Goal: Task Accomplishment & Management: Complete application form

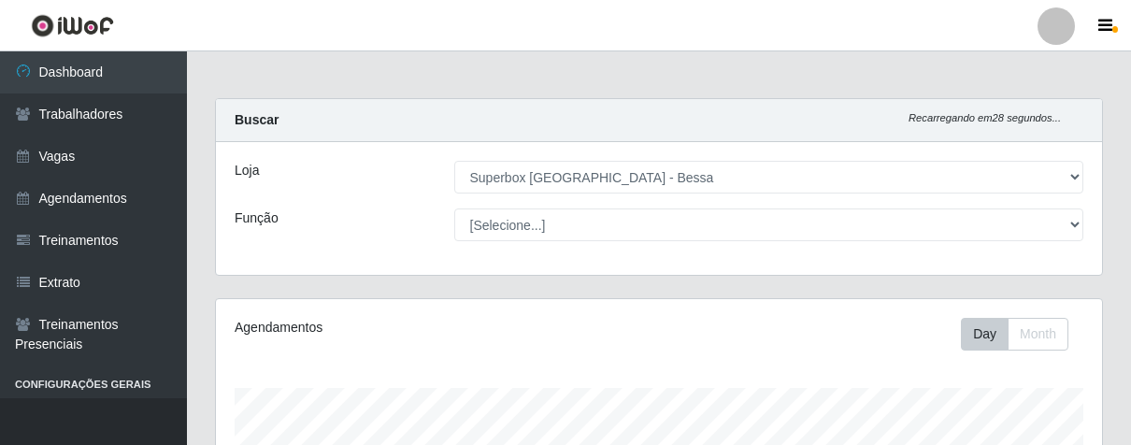
select select "206"
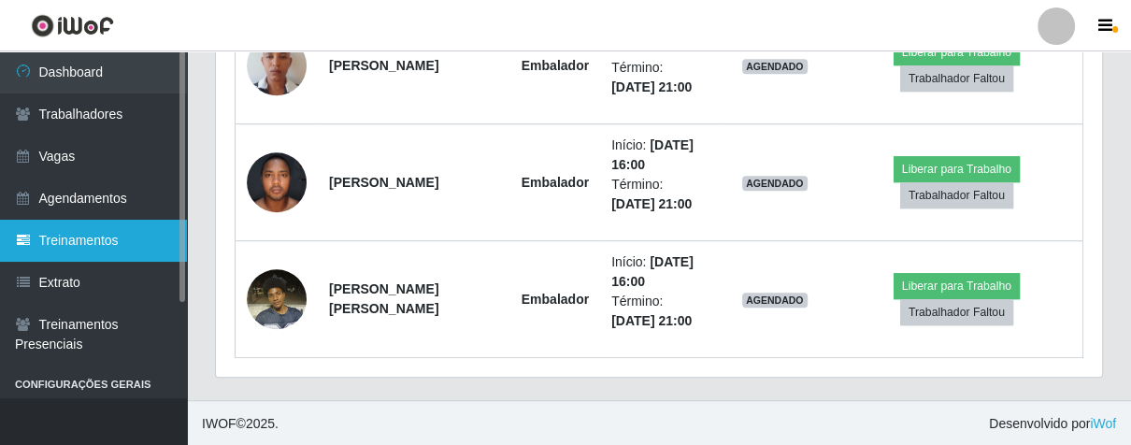
scroll to position [825, 0]
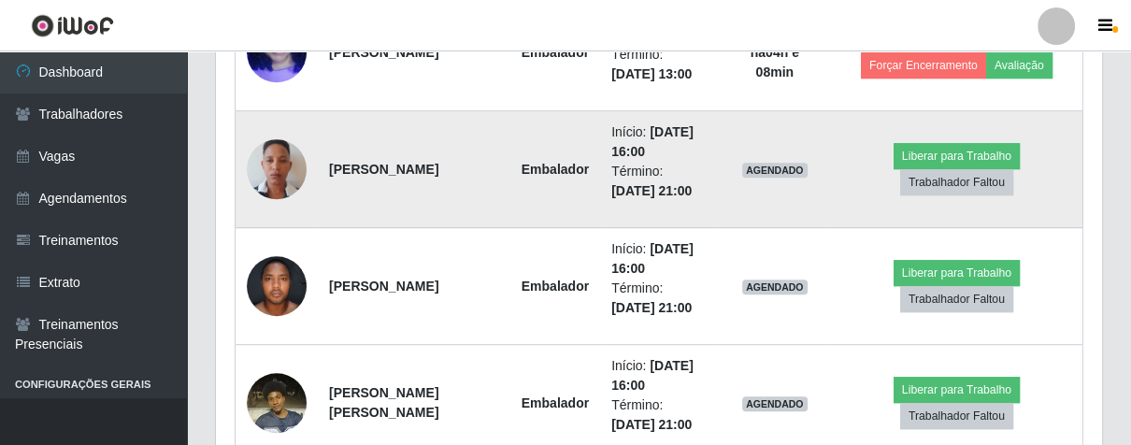
click at [287, 170] on img at bounding box center [277, 169] width 60 height 107
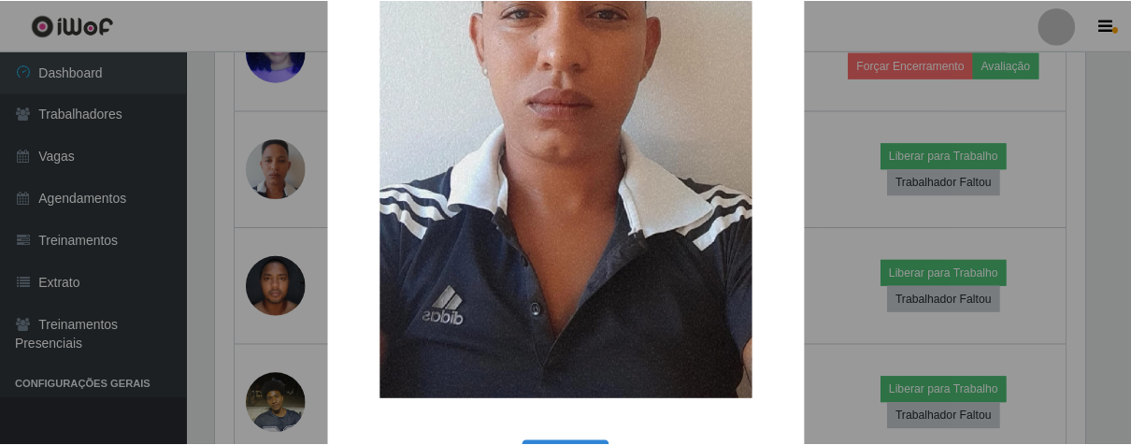
scroll to position [383, 0]
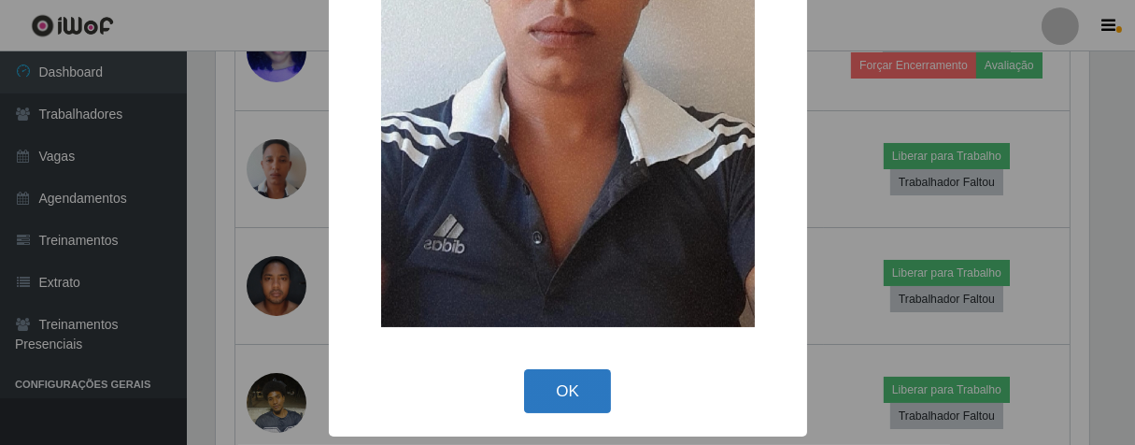
click at [568, 393] on button "OK" at bounding box center [567, 391] width 87 height 44
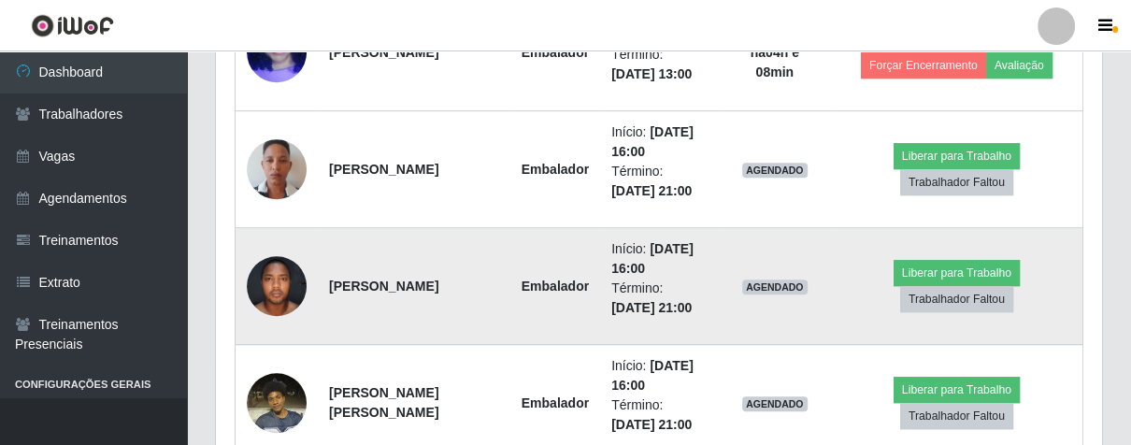
scroll to position [387, 885]
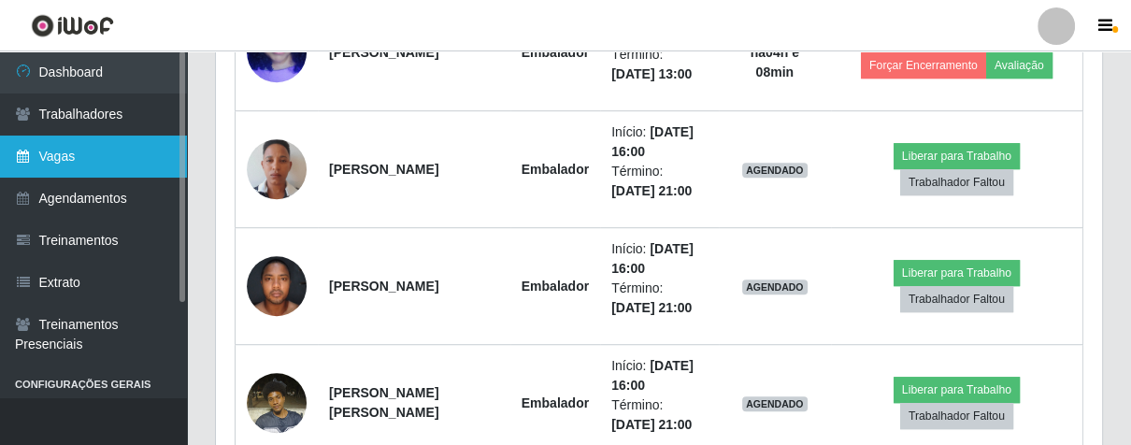
click at [132, 155] on link "Vagas" at bounding box center [93, 156] width 187 height 42
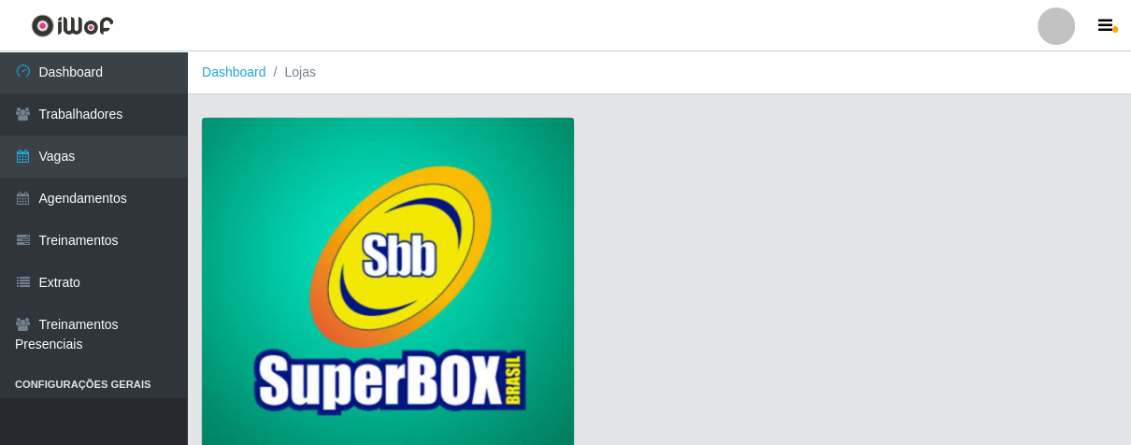
click at [503, 189] on img at bounding box center [388, 287] width 372 height 338
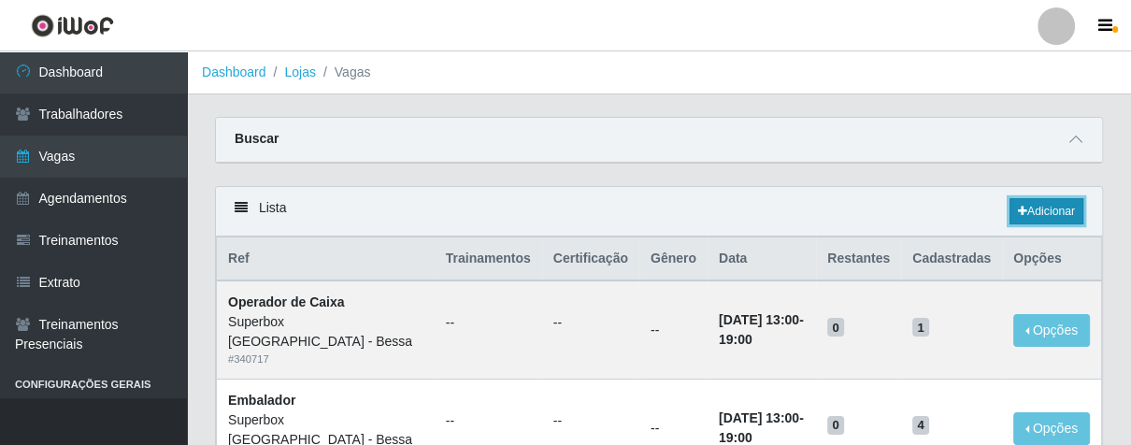
click at [1056, 210] on link "Adicionar" at bounding box center [1046, 211] width 74 height 26
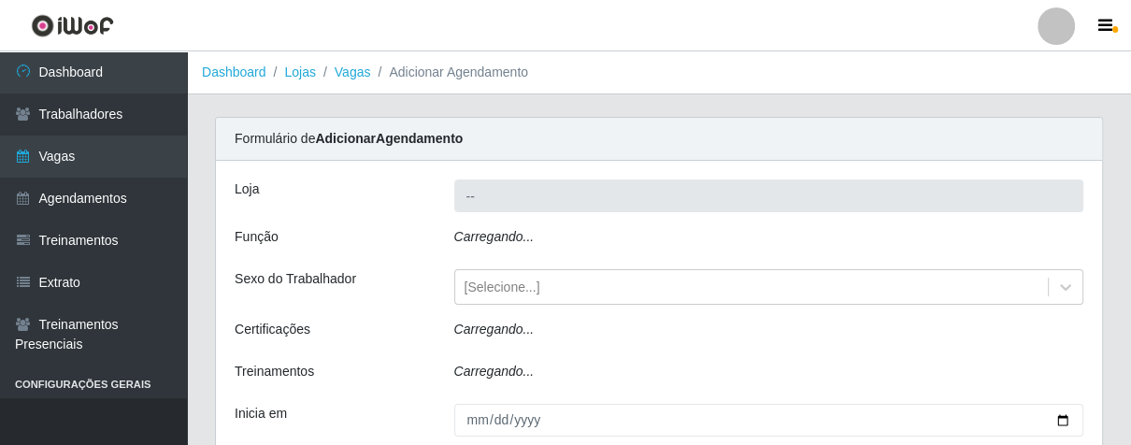
type input "Superbox [GEOGRAPHIC_DATA] - Bessa"
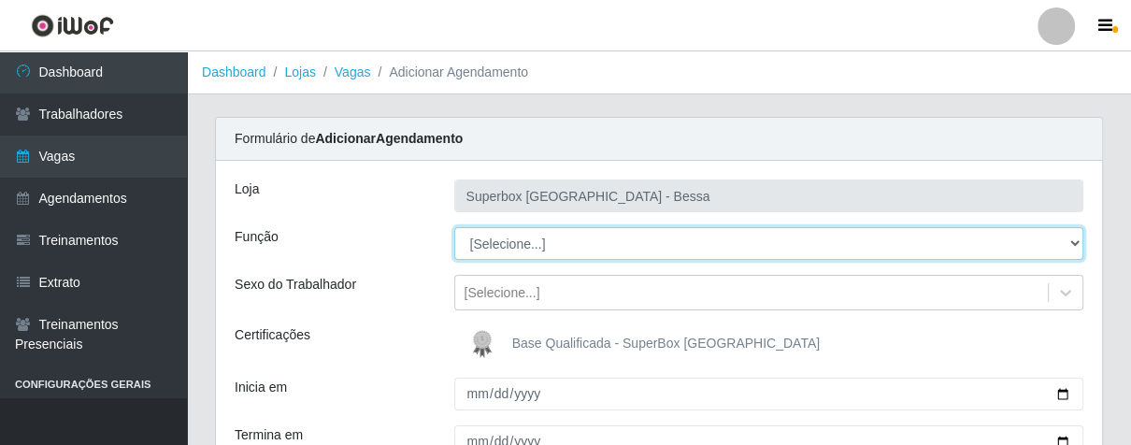
click at [1067, 245] on select "[Selecione...] ASG ASG + ASG ++ Embalador Embalador + Embalador ++ Operador de …" at bounding box center [769, 243] width 630 height 33
select select "22"
click at [454, 227] on select "[Selecione...] ASG ASG + ASG ++ Embalador Embalador + Embalador ++ Operador de …" at bounding box center [769, 243] width 630 height 33
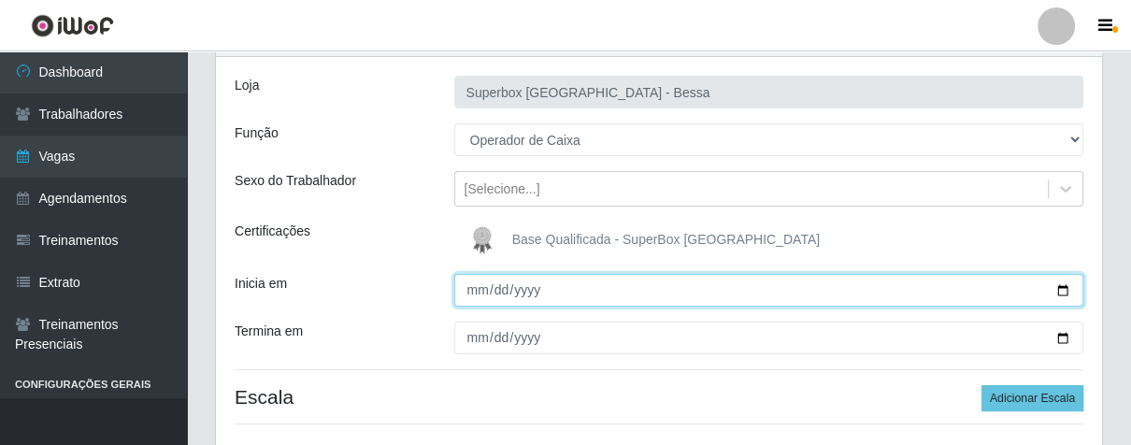
click at [478, 284] on input "Inicia em" at bounding box center [769, 290] width 630 height 33
type input "0225-09-22"
type input "[DATE]"
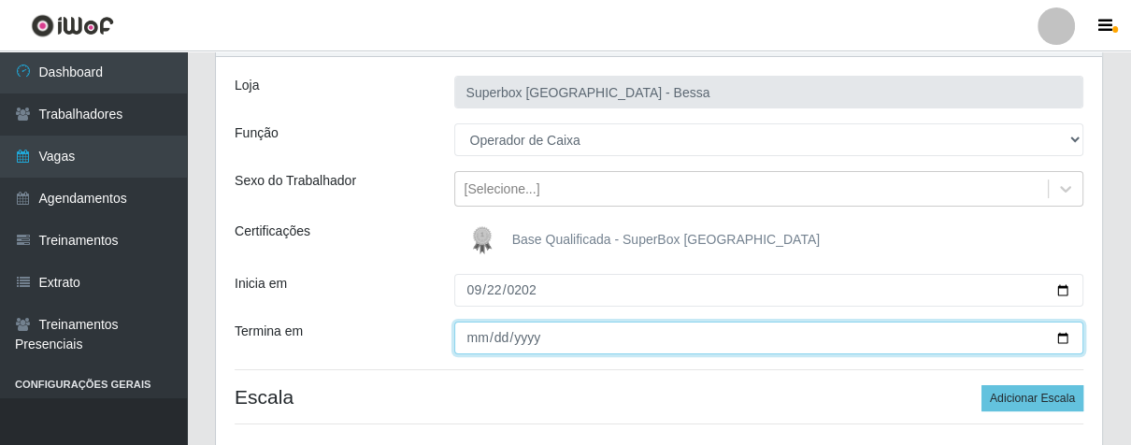
drag, startPoint x: 472, startPoint y: 342, endPoint x: 486, endPoint y: 346, distance: 14.5
click at [482, 346] on input "Termina em" at bounding box center [769, 337] width 630 height 33
type input "[DATE]"
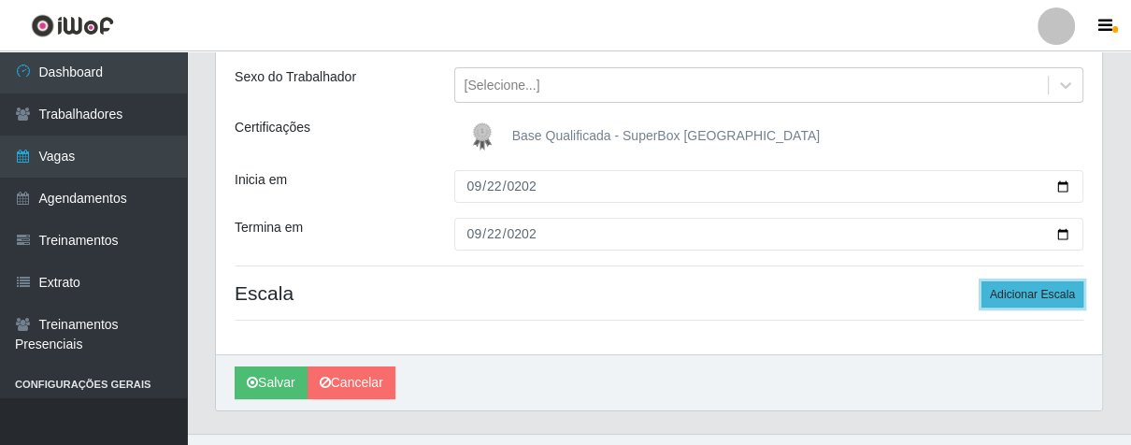
click at [1008, 288] on button "Adicionar Escala" at bounding box center [1032, 294] width 102 height 26
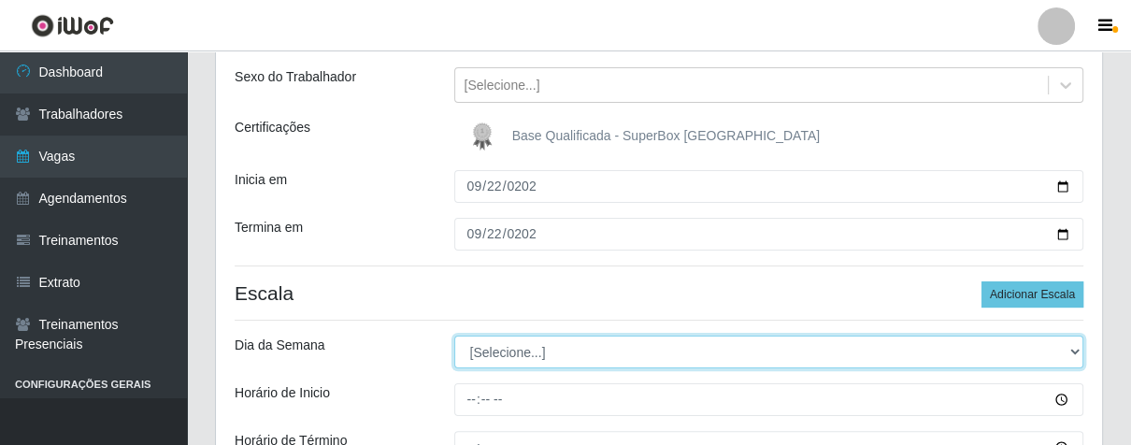
click at [1069, 346] on select "[Selecione...] Segunda Terça Quarta Quinta Sexta Sábado Domingo" at bounding box center [769, 351] width 630 height 33
select select "1"
click at [454, 335] on select "[Selecione...] Segunda Terça Quarta Quinta Sexta Sábado Domingo" at bounding box center [769, 351] width 630 height 33
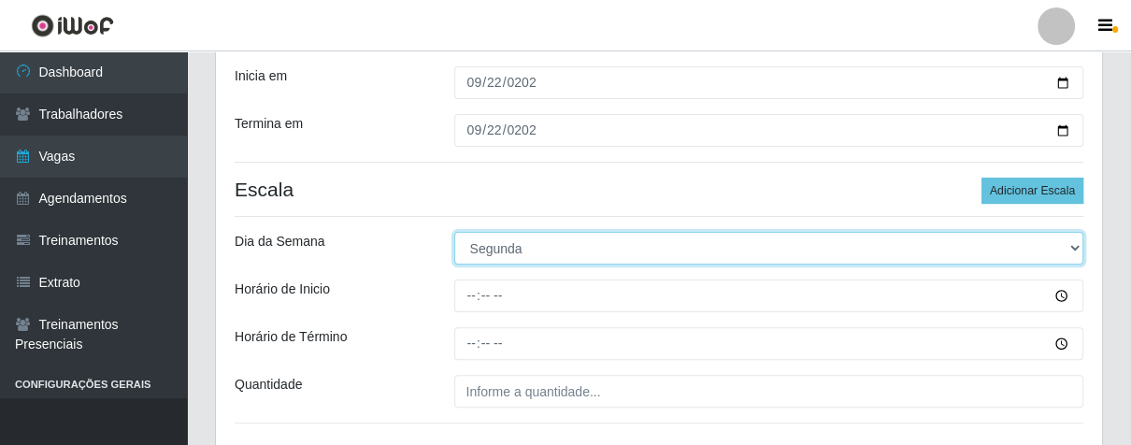
scroll to position [415, 0]
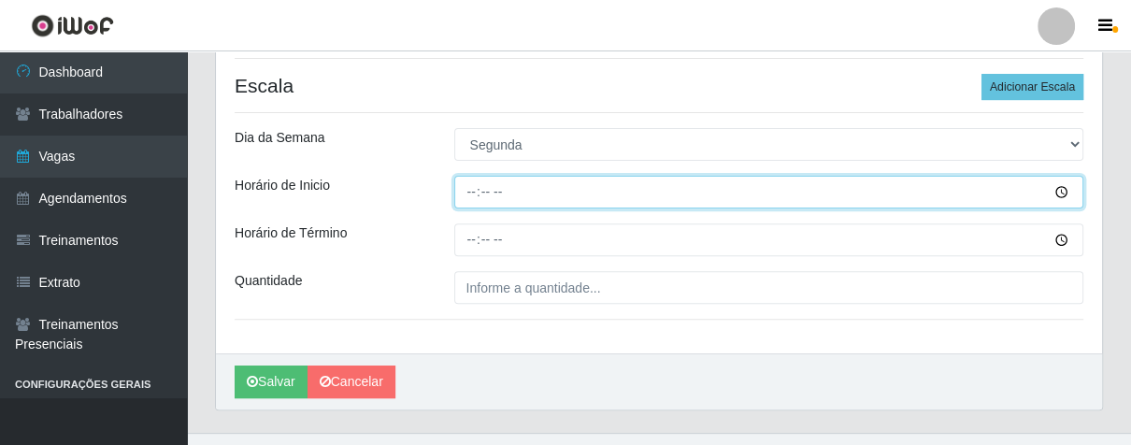
drag, startPoint x: 464, startPoint y: 189, endPoint x: 475, endPoint y: 192, distance: 10.9
click at [471, 191] on input "Horário de Inicio" at bounding box center [769, 192] width 630 height 33
type input "16:00"
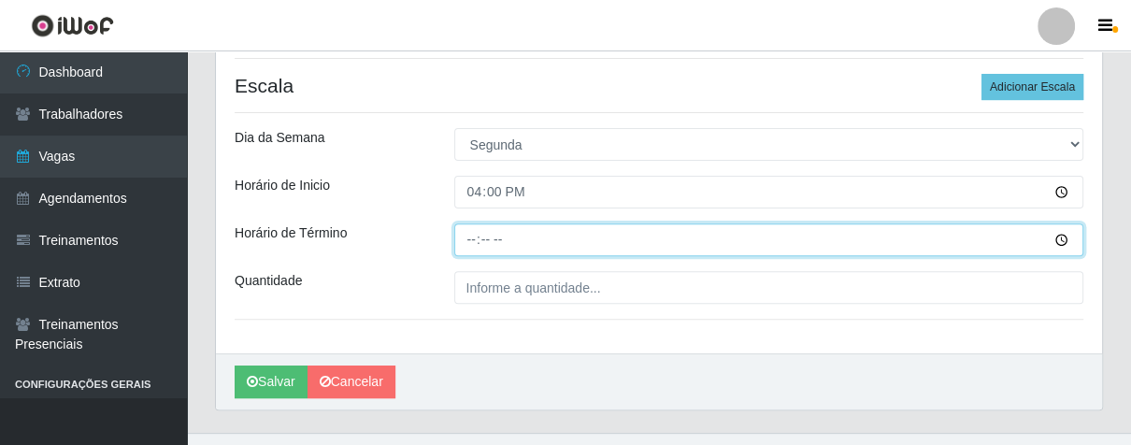
click at [468, 237] on input "Horário de Término" at bounding box center [769, 239] width 630 height 33
type input "21:00"
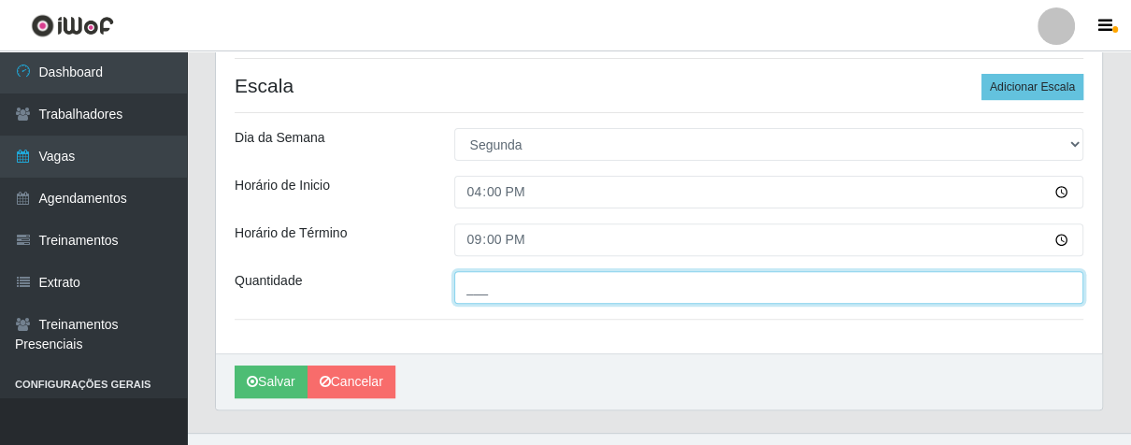
click at [534, 292] on input "___" at bounding box center [769, 287] width 630 height 33
type input "01_"
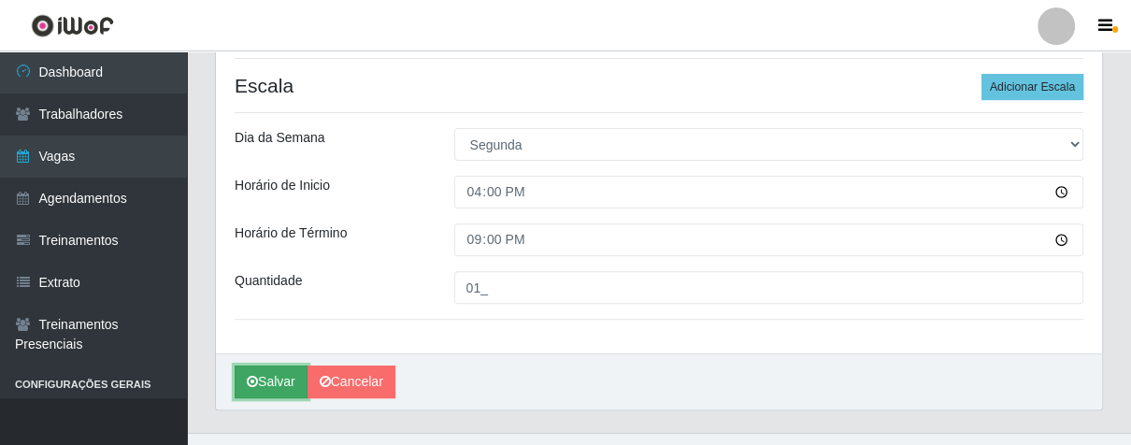
click at [283, 382] on button "Salvar" at bounding box center [271, 381] width 73 height 33
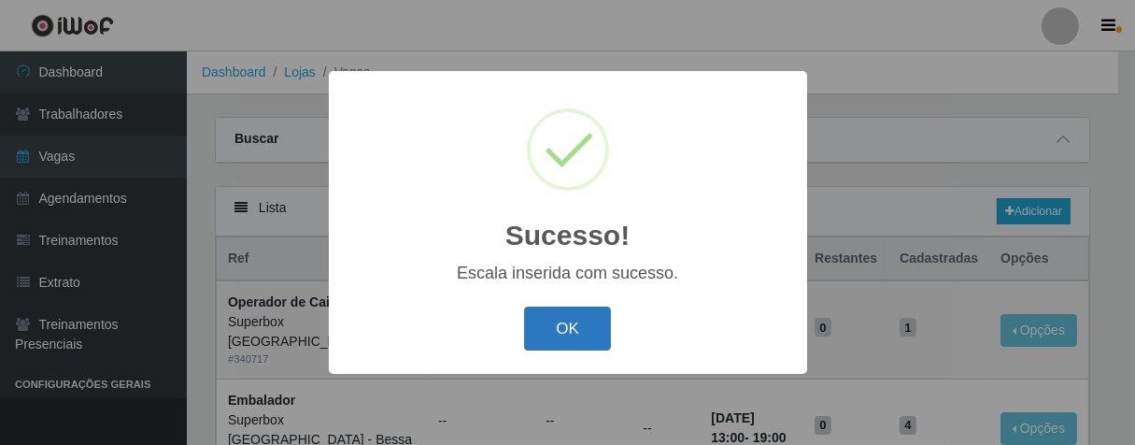
click at [597, 334] on button "OK" at bounding box center [567, 328] width 87 height 44
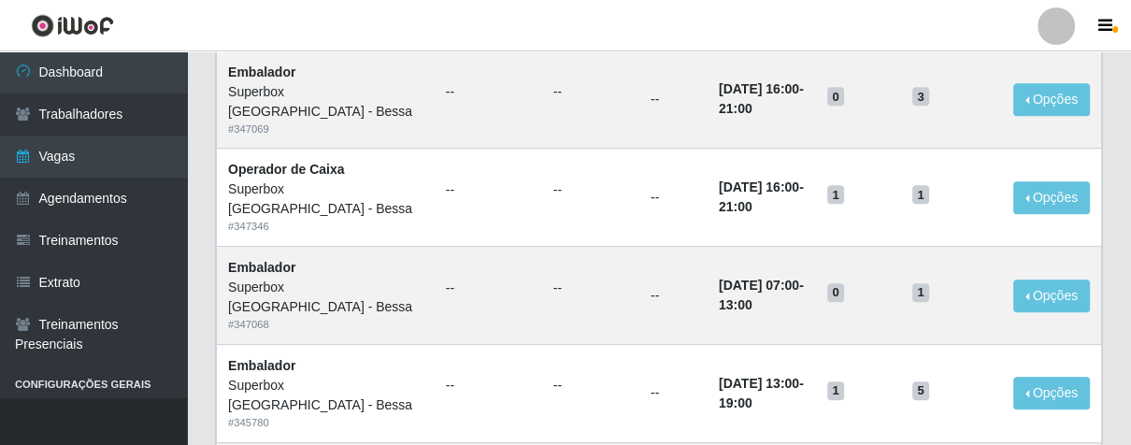
scroll to position [519, 0]
